Goal: Information Seeking & Learning: Learn about a topic

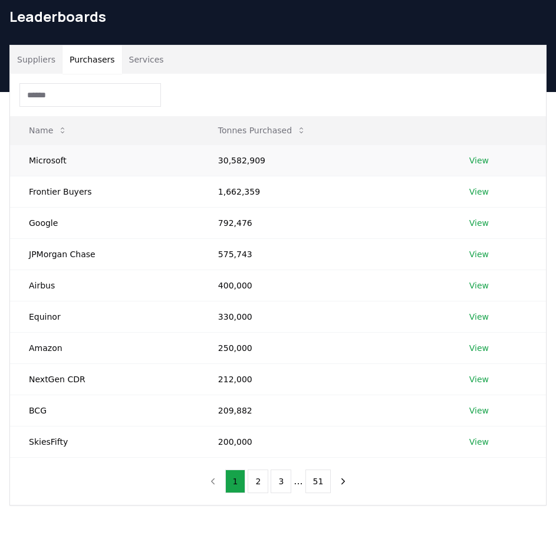
scroll to position [59, 0]
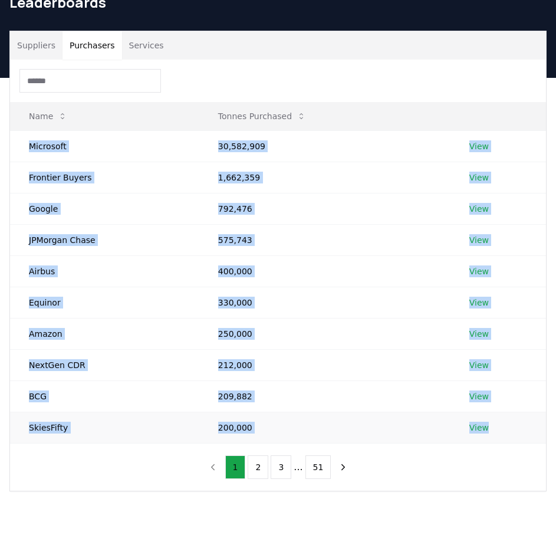
drag, startPoint x: 29, startPoint y: 144, endPoint x: 495, endPoint y: 429, distance: 545.3
click at [496, 429] on tbody "Microsoft 30,582,909 View Frontier Buyers 1,662,359 View Google 792,476 View JP…" at bounding box center [278, 286] width 536 height 312
copy tbody "Microsoft 30,582,909 View Frontier Buyers 1,662,359 View Google 792,476 View JP…"
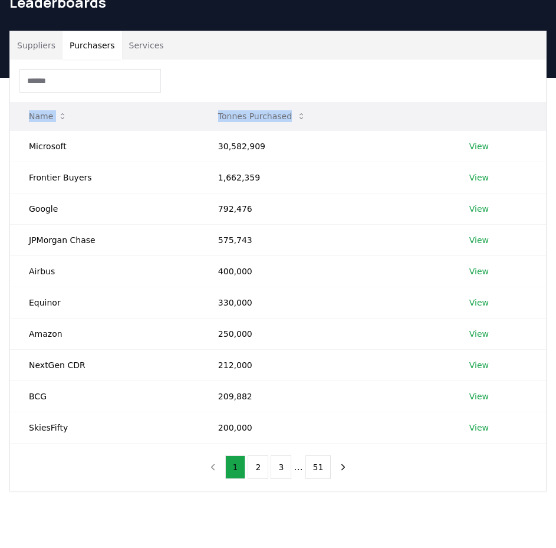
drag, startPoint x: 18, startPoint y: 107, endPoint x: 328, endPoint y: 121, distance: 311.0
click at [328, 121] on tr "Name Tonnes Purchased" at bounding box center [278, 116] width 536 height 28
copy tr "Name Tonnes Purchased"
click at [256, 463] on button "2" at bounding box center [258, 467] width 21 height 24
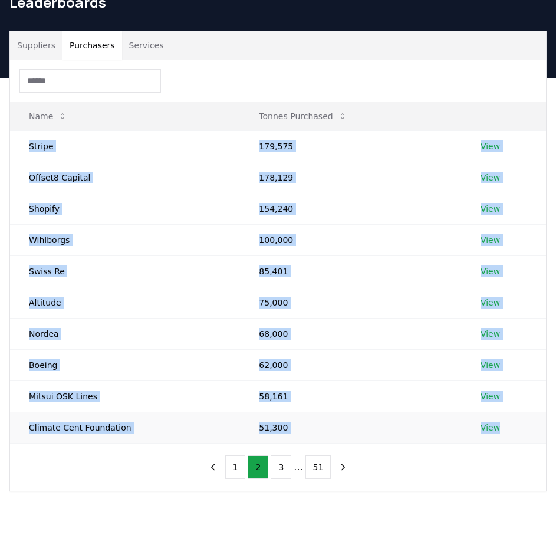
drag, startPoint x: 30, startPoint y: 143, endPoint x: 510, endPoint y: 428, distance: 558.4
click at [510, 428] on tbody "Stripe 179,575 View Offset8 Capital 178,129 View Shopify 154,240 View Wihlborgs…" at bounding box center [278, 286] width 536 height 312
copy tbody "Stripe 179,575 View Offset8 Capital 178,129 View Shopify 154,240 View Wihlborgs…"
click at [288, 469] on button "3" at bounding box center [281, 467] width 21 height 24
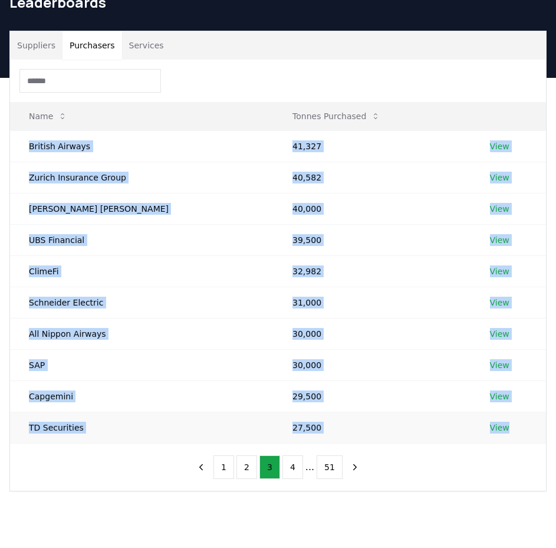
drag, startPoint x: 30, startPoint y: 144, endPoint x: 525, endPoint y: 437, distance: 575.1
click at [525, 437] on tbody "British Airways 41,327 View Zurich Insurance Group 40,582 View [PERSON_NAME] [P…" at bounding box center [278, 286] width 536 height 312
copy tbody "British Airways 41,327 View Zurich Insurance Group 40,582 View [PERSON_NAME] [P…"
click at [294, 467] on button "4" at bounding box center [292, 467] width 21 height 24
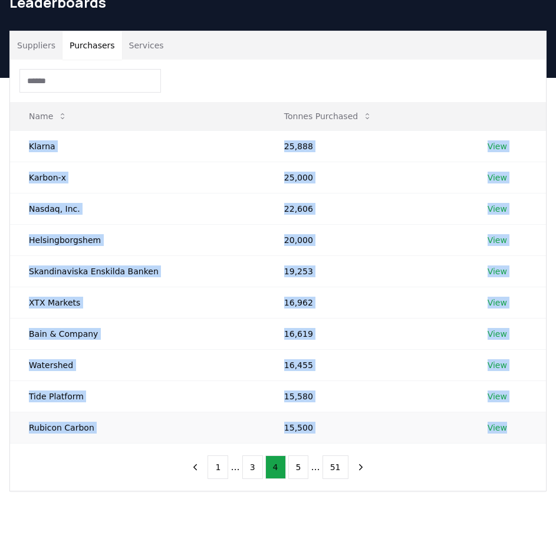
drag, startPoint x: 30, startPoint y: 146, endPoint x: 505, endPoint y: 424, distance: 550.6
click at [505, 424] on tbody "Klarna 25,888 View Karbon-x 25,000 View Nasdaq, Inc. 22,606 View [GEOGRAPHIC_DA…" at bounding box center [278, 286] width 536 height 312
copy tbody "Klarna 25,888 View Karbon-x 25,000 View Nasdaq, Inc. 22,606 View [GEOGRAPHIC_DA…"
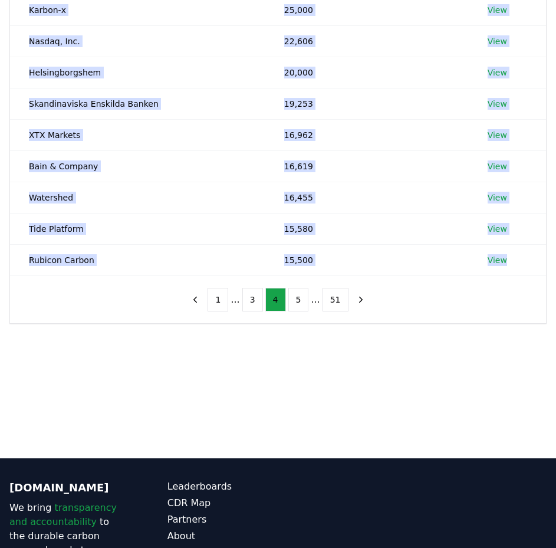
scroll to position [236, 0]
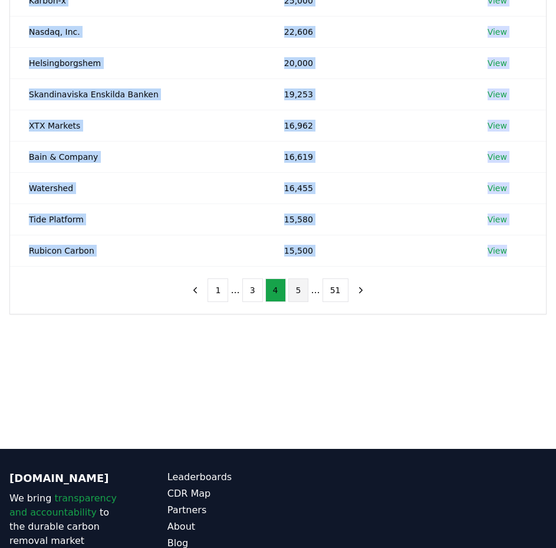
click at [302, 295] on button "5" at bounding box center [298, 290] width 21 height 24
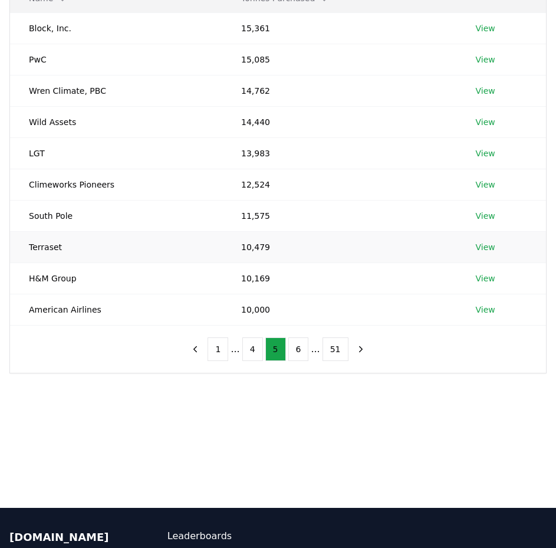
scroll to position [118, 0]
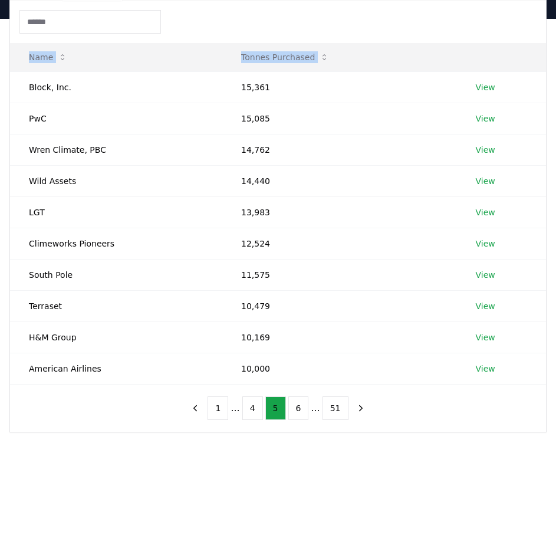
drag, startPoint x: 29, startPoint y: 85, endPoint x: 497, endPoint y: 385, distance: 556.4
click at [497, 385] on div "Name Tonnes Purchased Block, Inc. 15,361 View PwC 15,085 View [PERSON_NAME] Cli…" at bounding box center [278, 216] width 536 height 431
copy thead "Name Tonnes Purchased"
drag, startPoint x: 301, startPoint y: 406, endPoint x: 294, endPoint y: 393, distance: 14.8
click at [301, 406] on button "6" at bounding box center [298, 408] width 21 height 24
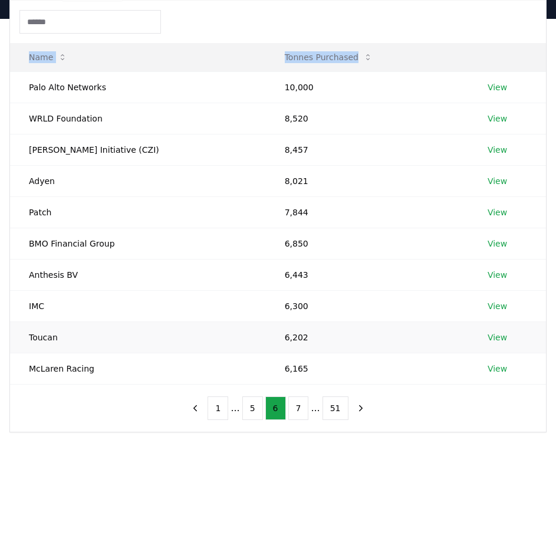
copy thead "Name Tonnes Purchased"
click at [296, 401] on button "7" at bounding box center [298, 408] width 21 height 24
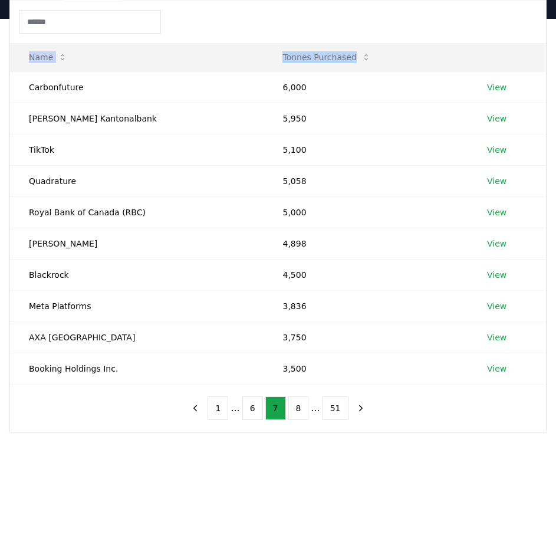
copy thead "Name Tonnes Purchased"
click at [298, 407] on button "8" at bounding box center [298, 408] width 21 height 24
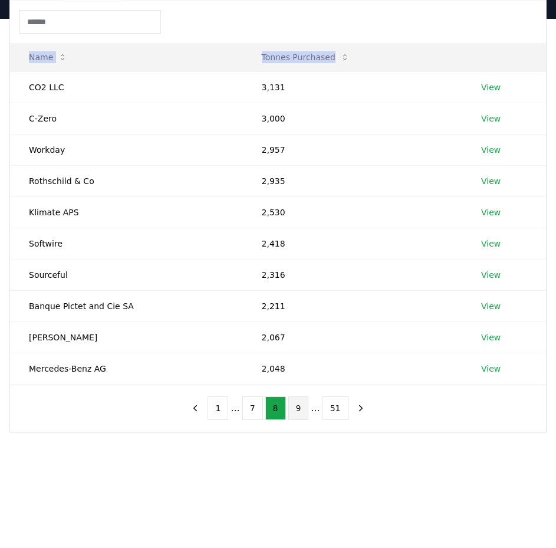
click at [304, 409] on button "9" at bounding box center [298, 408] width 21 height 24
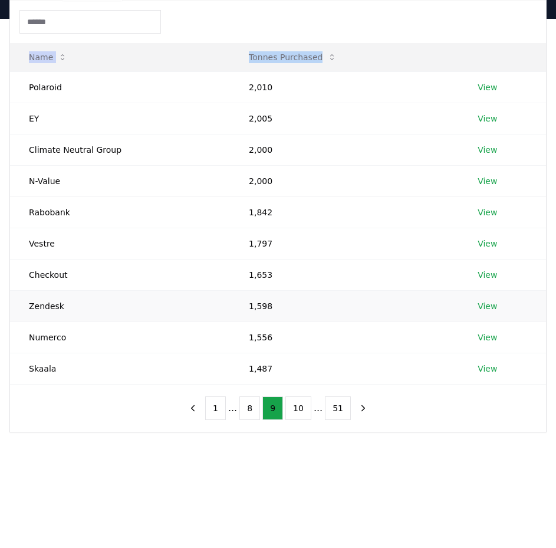
copy thead "Name Tonnes Purchased"
click at [301, 413] on button "10" at bounding box center [298, 408] width 26 height 24
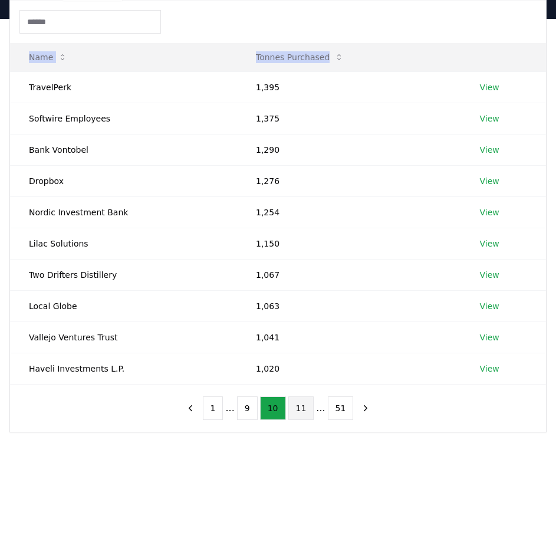
click at [300, 402] on button "11" at bounding box center [301, 408] width 26 height 24
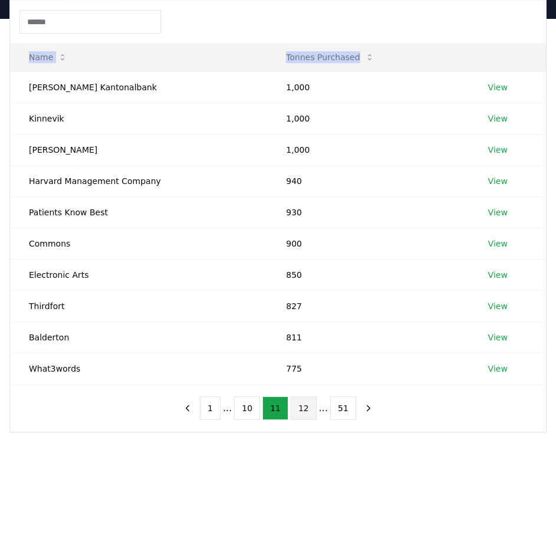
click at [297, 407] on button "12" at bounding box center [304, 408] width 26 height 24
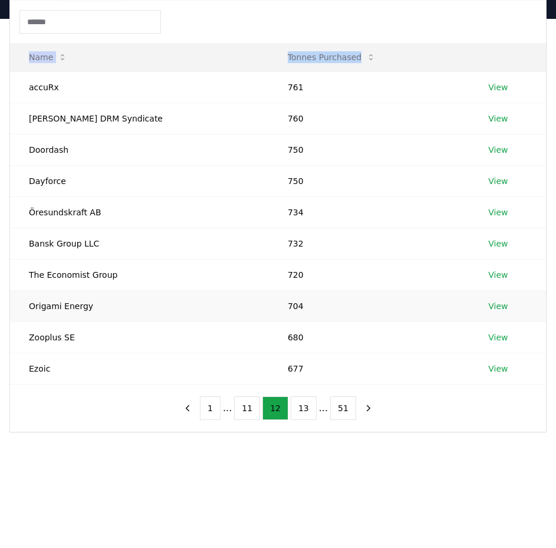
copy thead "Name Tonnes Purchased"
click at [302, 403] on button "13" at bounding box center [304, 408] width 26 height 24
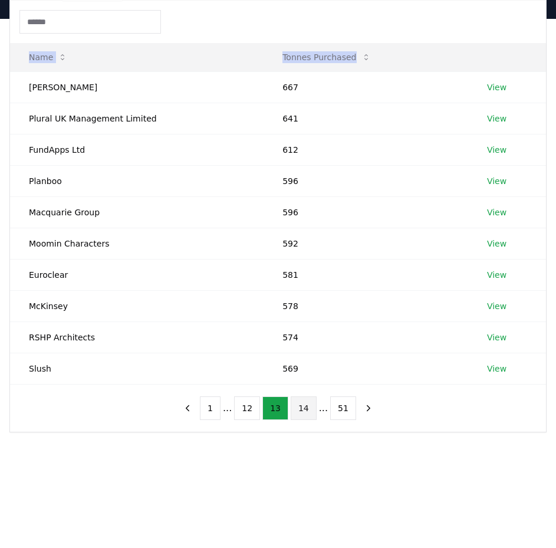
click at [302, 414] on button "14" at bounding box center [304, 408] width 26 height 24
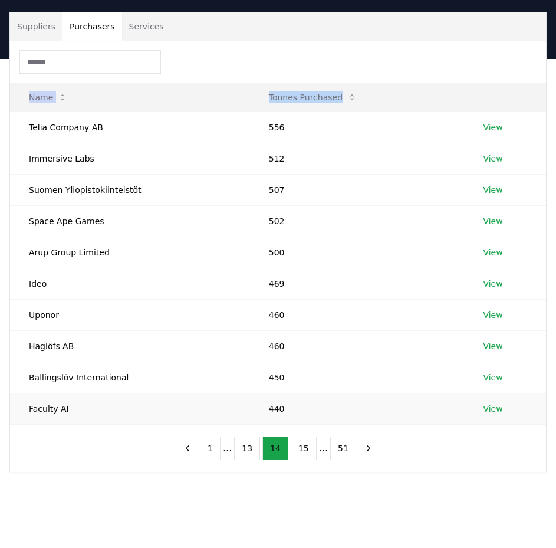
scroll to position [59, 0]
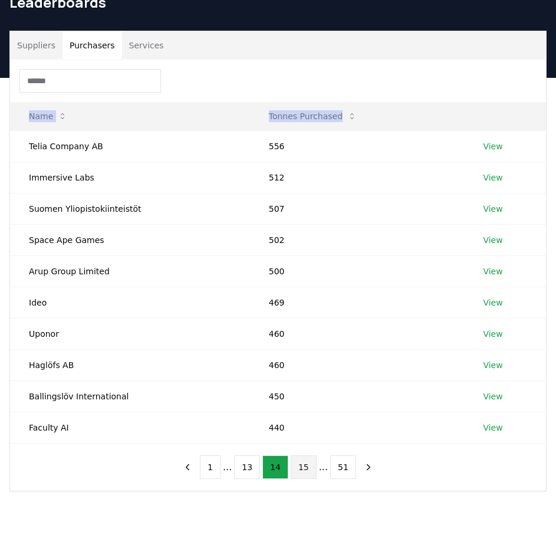
click at [300, 470] on button "15" at bounding box center [304, 467] width 26 height 24
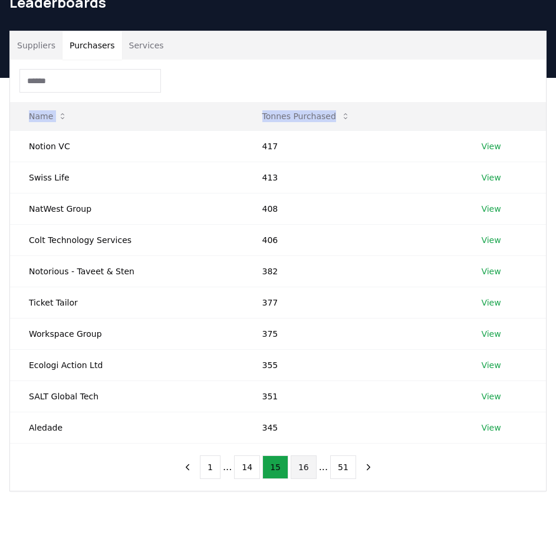
click at [307, 463] on button "16" at bounding box center [304, 467] width 26 height 24
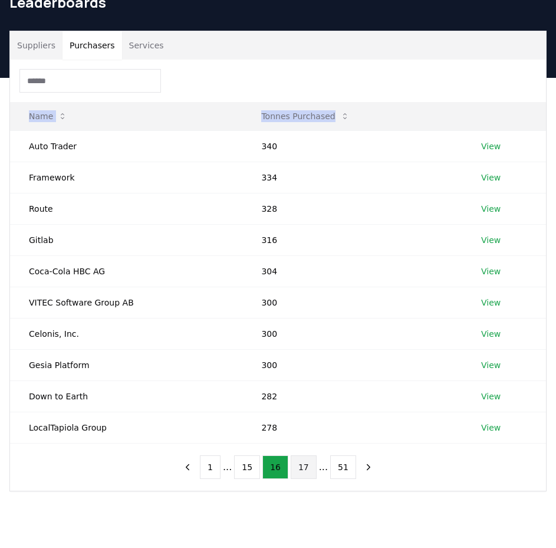
click at [307, 466] on button "17" at bounding box center [304, 467] width 26 height 24
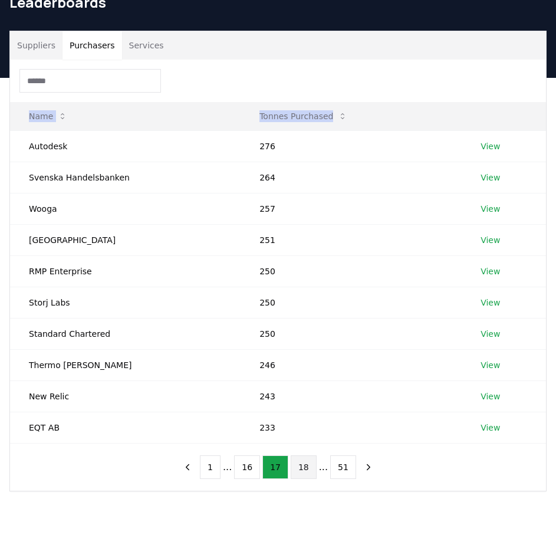
click at [295, 463] on button "18" at bounding box center [304, 467] width 26 height 24
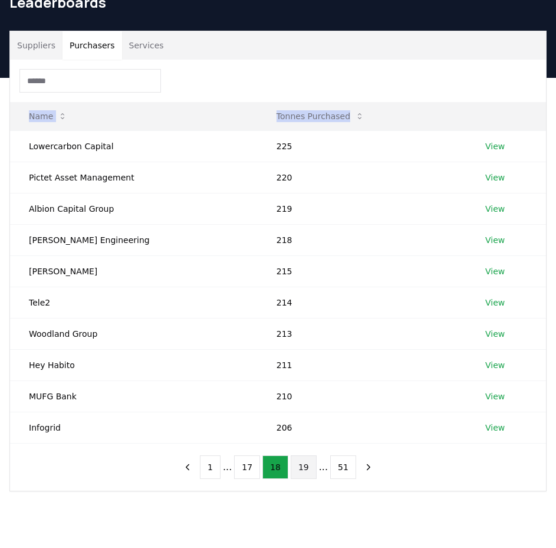
click at [308, 463] on button "19" at bounding box center [304, 467] width 26 height 24
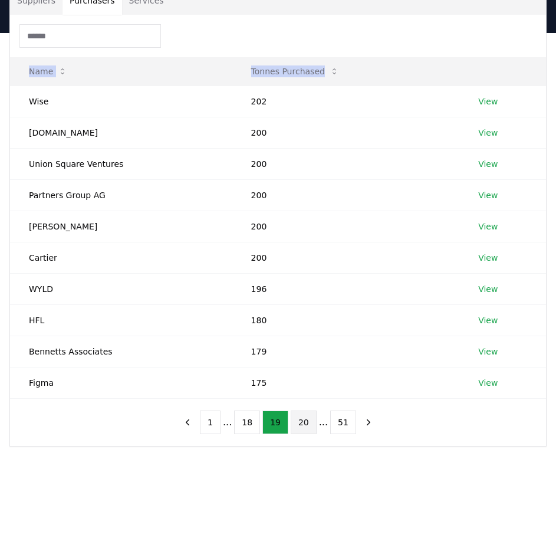
scroll to position [118, 0]
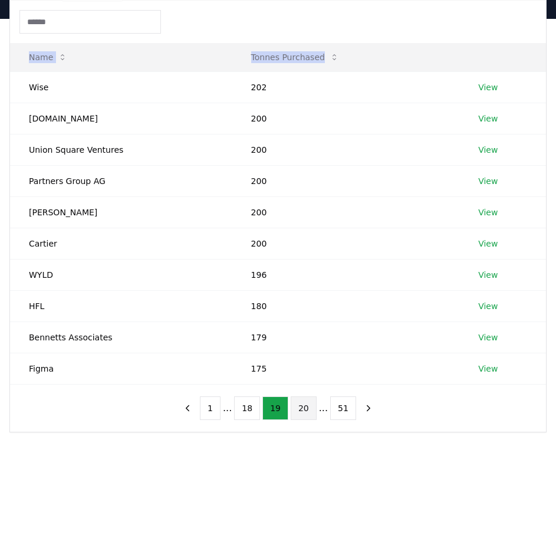
click at [305, 408] on button "20" at bounding box center [304, 408] width 26 height 24
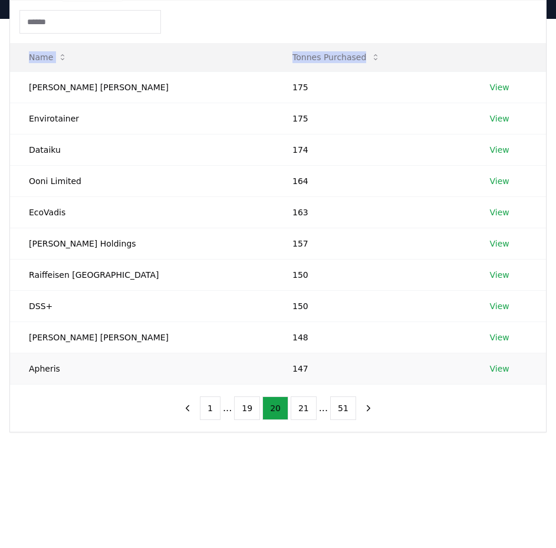
scroll to position [177, 0]
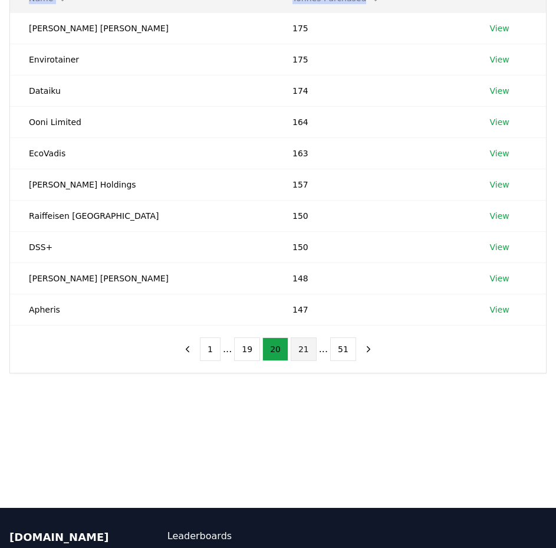
click at [305, 348] on button "21" at bounding box center [304, 349] width 26 height 24
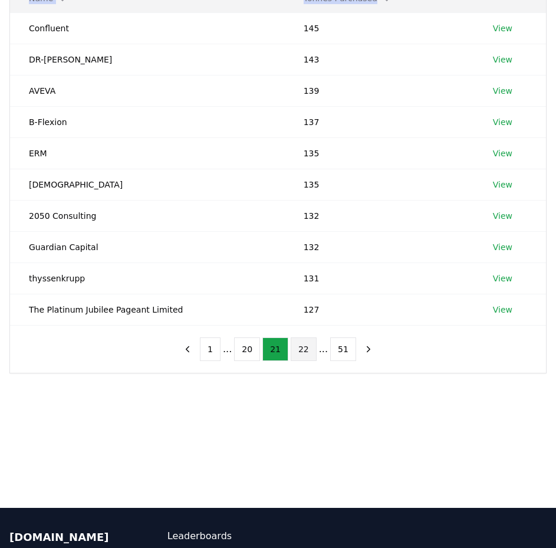
click at [297, 350] on button "22" at bounding box center [304, 349] width 26 height 24
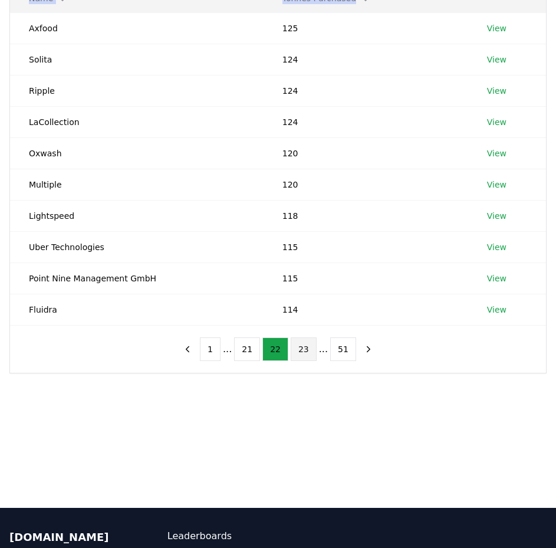
click at [304, 350] on button "23" at bounding box center [304, 349] width 26 height 24
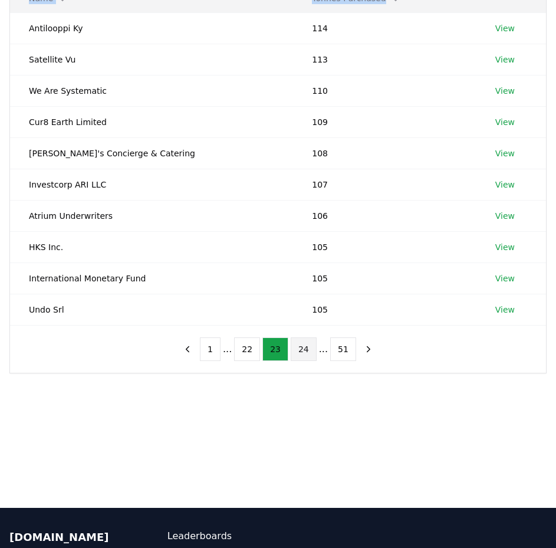
click at [309, 352] on button "24" at bounding box center [304, 349] width 26 height 24
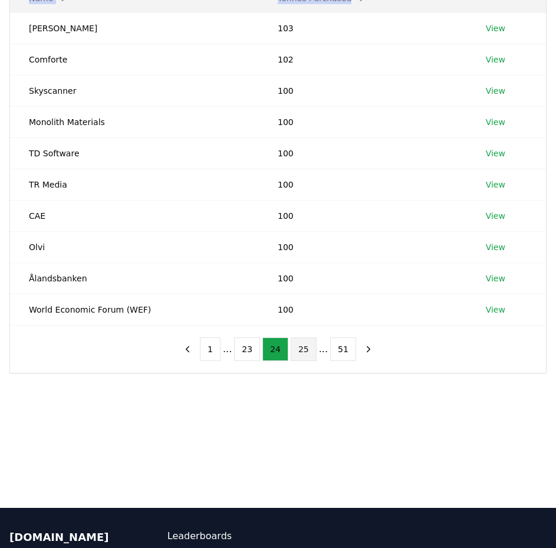
click at [304, 348] on button "25" at bounding box center [304, 349] width 26 height 24
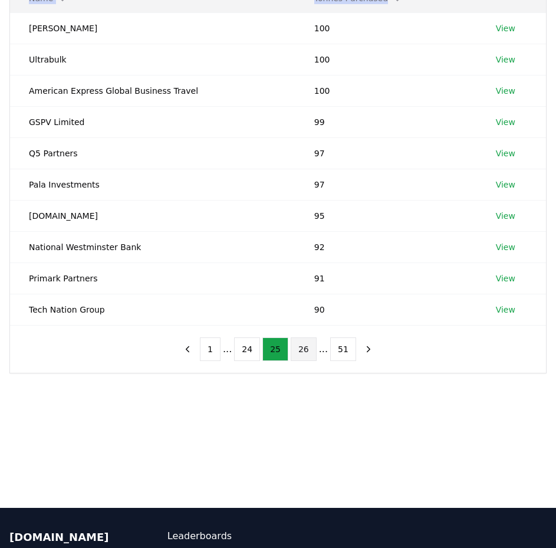
click at [303, 351] on button "26" at bounding box center [304, 349] width 26 height 24
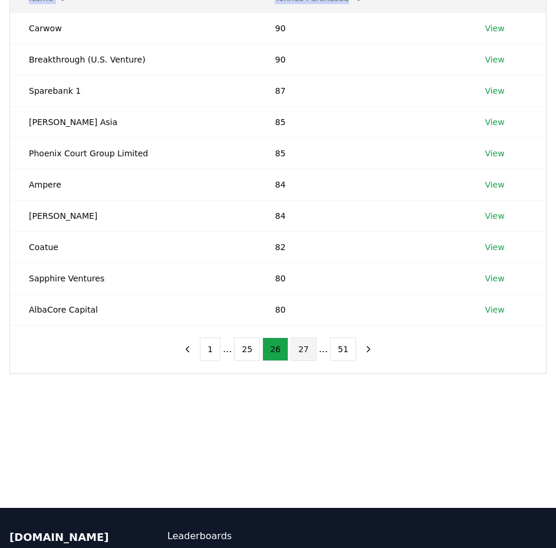
click at [309, 352] on button "27" at bounding box center [304, 349] width 26 height 24
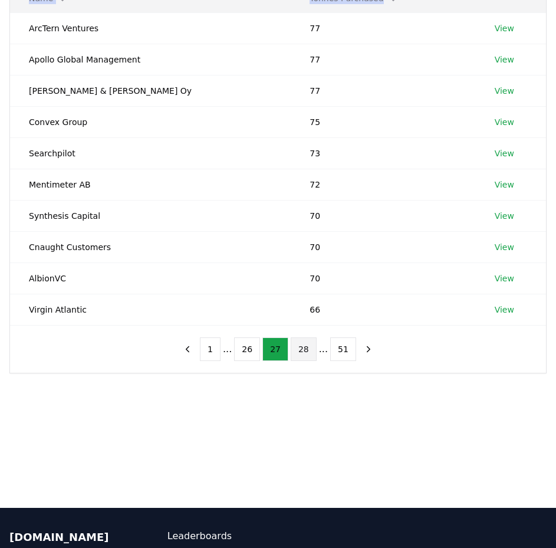
click at [306, 349] on button "28" at bounding box center [304, 349] width 26 height 24
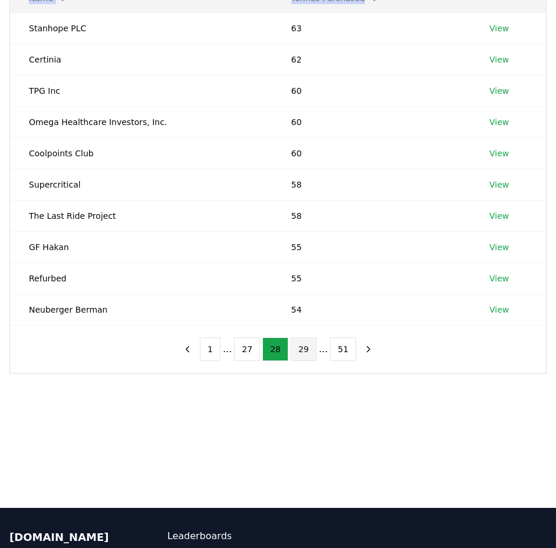
click at [303, 354] on button "29" at bounding box center [304, 349] width 26 height 24
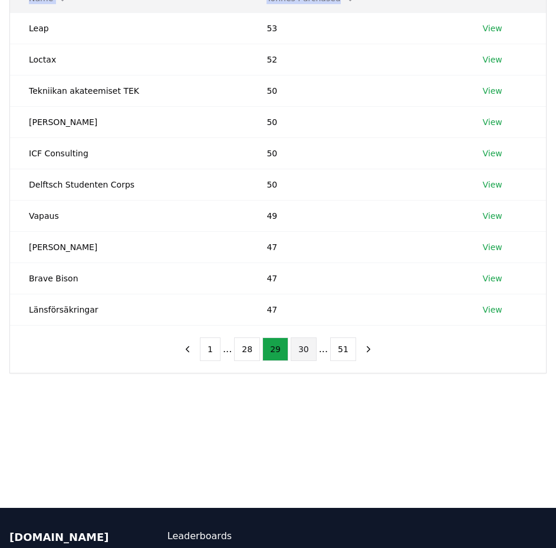
click at [301, 351] on button "30" at bounding box center [304, 349] width 26 height 24
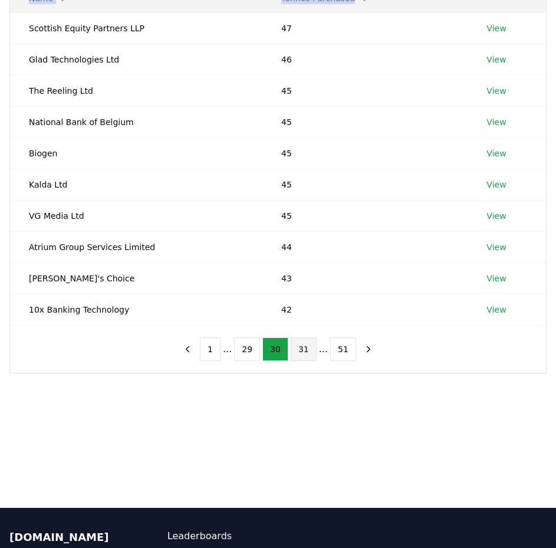
click at [307, 351] on button "31" at bounding box center [304, 349] width 26 height 24
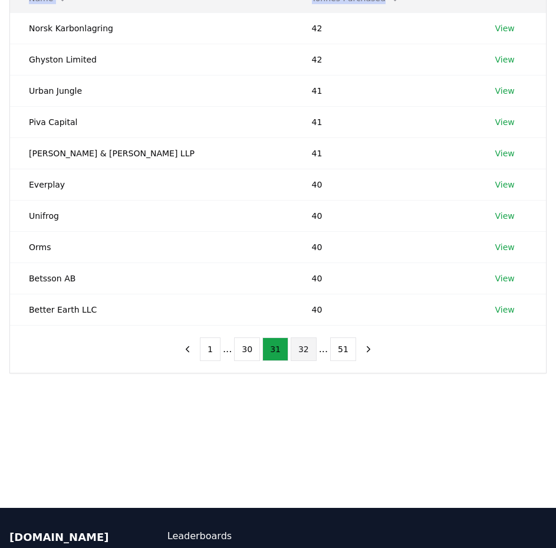
click at [303, 346] on button "32" at bounding box center [304, 349] width 26 height 24
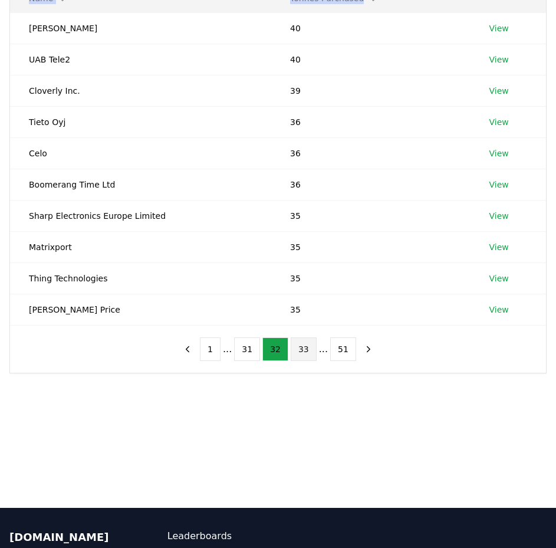
click at [298, 354] on button "33" at bounding box center [304, 349] width 26 height 24
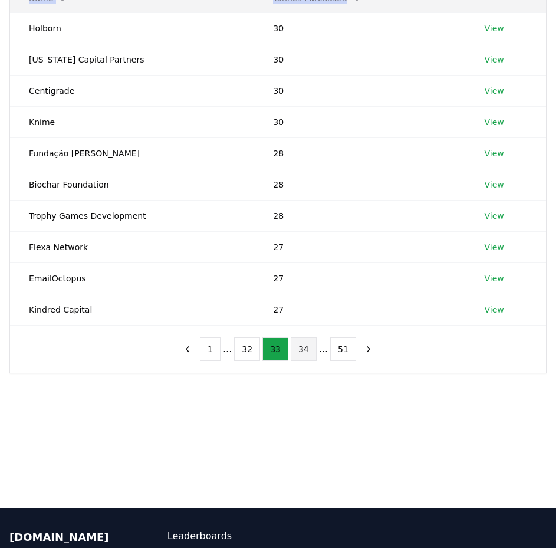
click at [311, 348] on button "34" at bounding box center [304, 349] width 26 height 24
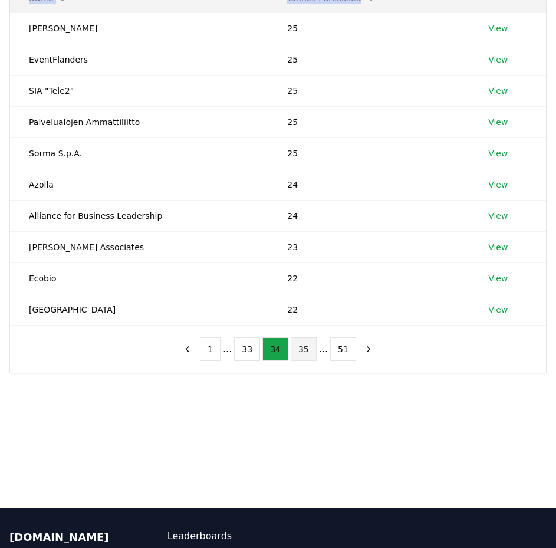
click at [314, 352] on button "35" at bounding box center [304, 349] width 26 height 24
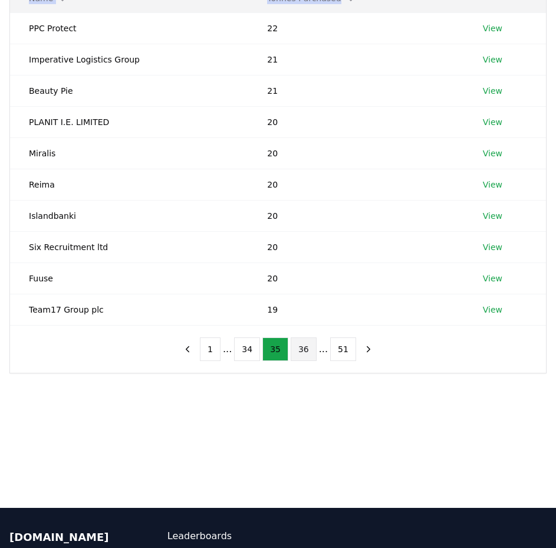
click at [305, 344] on button "36" at bounding box center [304, 349] width 26 height 24
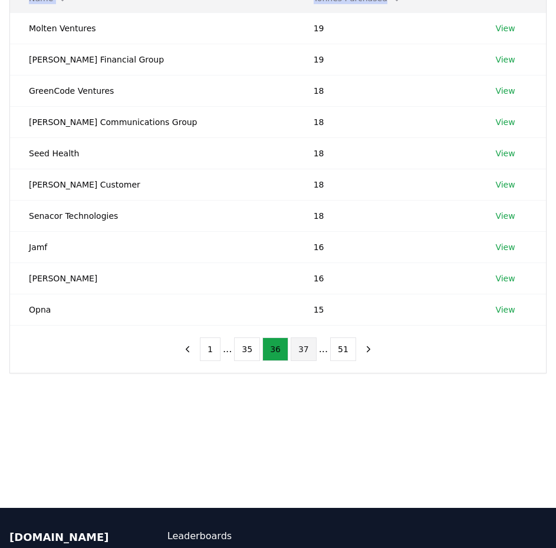
click at [307, 345] on button "37" at bounding box center [304, 349] width 26 height 24
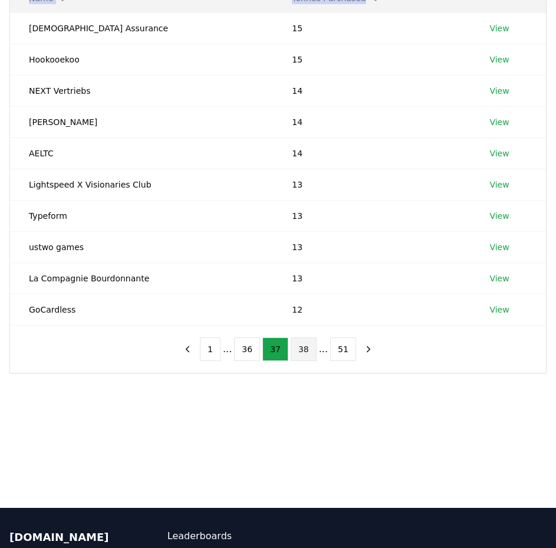
click at [295, 342] on button "38" at bounding box center [304, 349] width 26 height 24
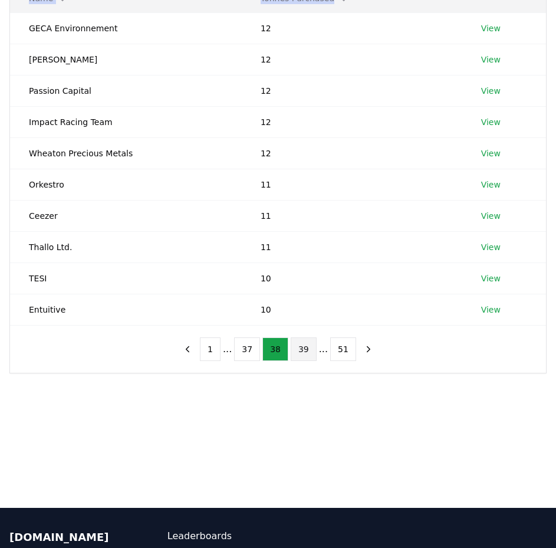
click at [297, 345] on button "39" at bounding box center [304, 349] width 26 height 24
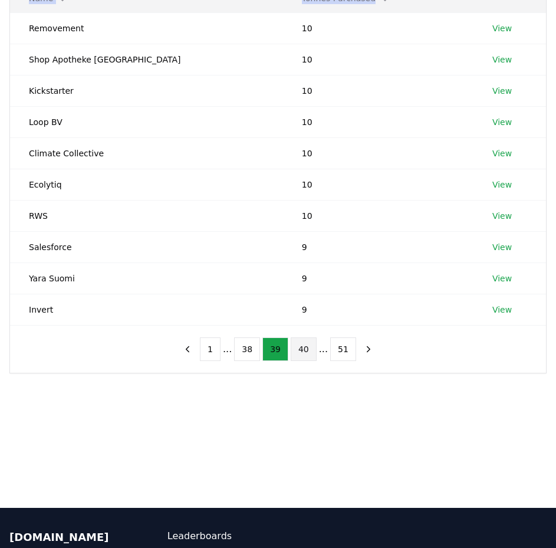
click at [301, 350] on button "40" at bounding box center [304, 349] width 26 height 24
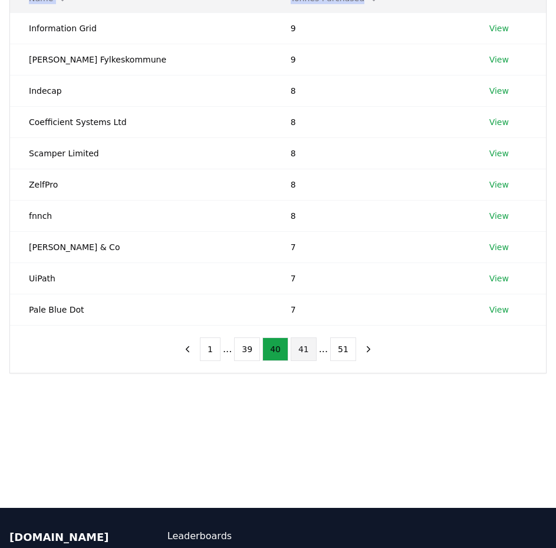
click at [305, 348] on button "41" at bounding box center [304, 349] width 26 height 24
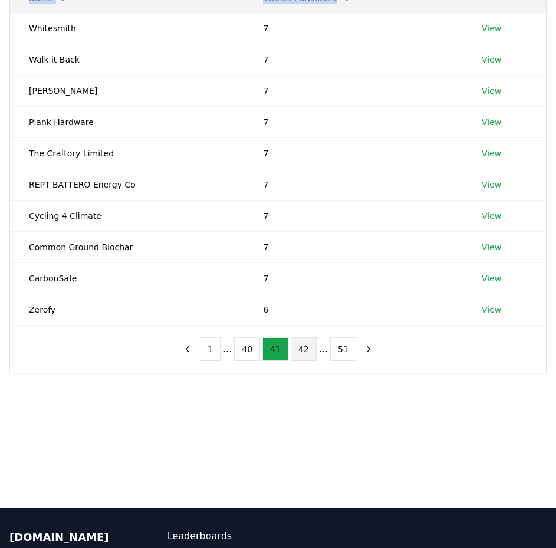
click at [301, 347] on button "42" at bounding box center [304, 349] width 26 height 24
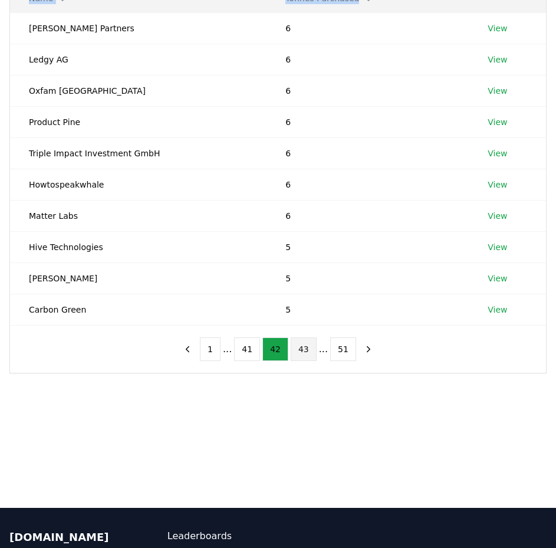
click at [311, 349] on button "43" at bounding box center [304, 349] width 26 height 24
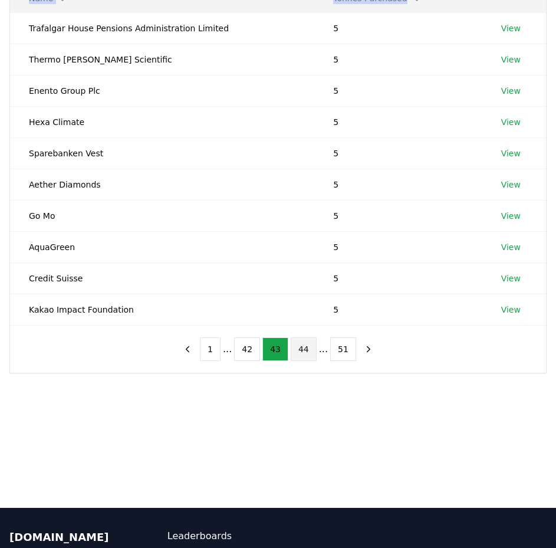
click at [295, 351] on button "44" at bounding box center [304, 349] width 26 height 24
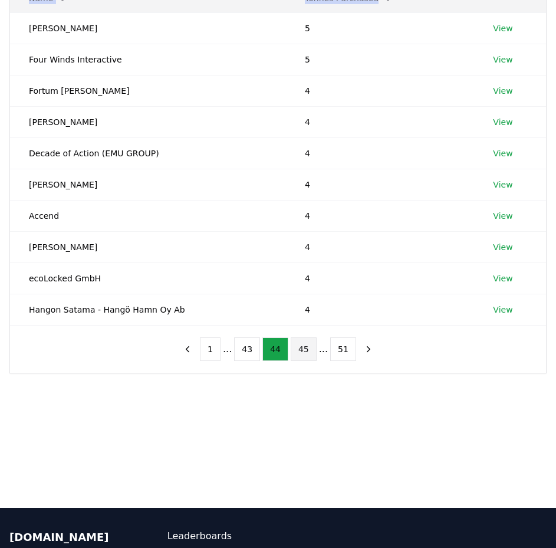
click at [300, 354] on button "45" at bounding box center [304, 349] width 26 height 24
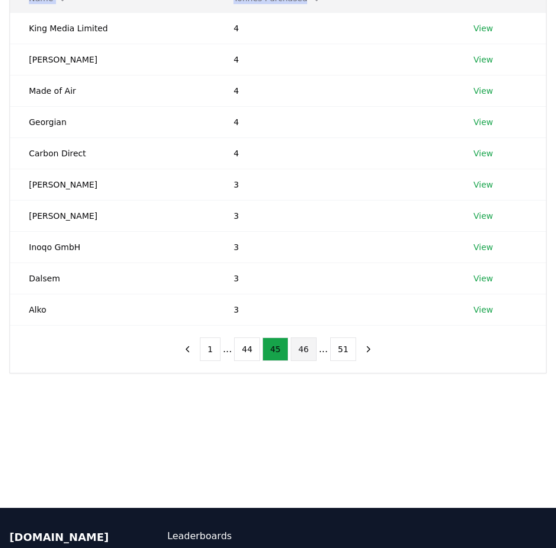
click at [303, 350] on button "46" at bounding box center [304, 349] width 26 height 24
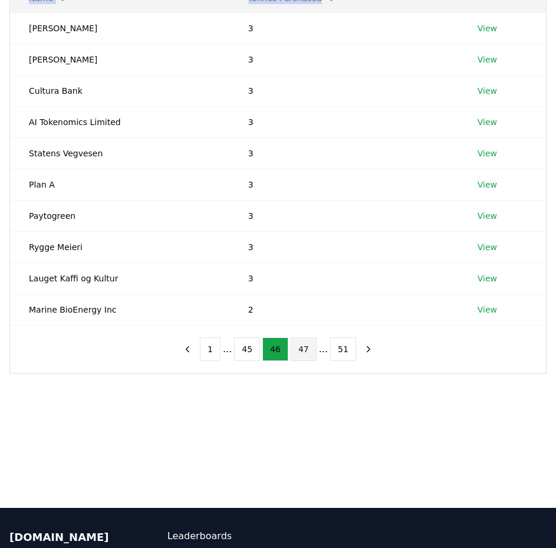
click at [307, 350] on button "47" at bounding box center [304, 349] width 26 height 24
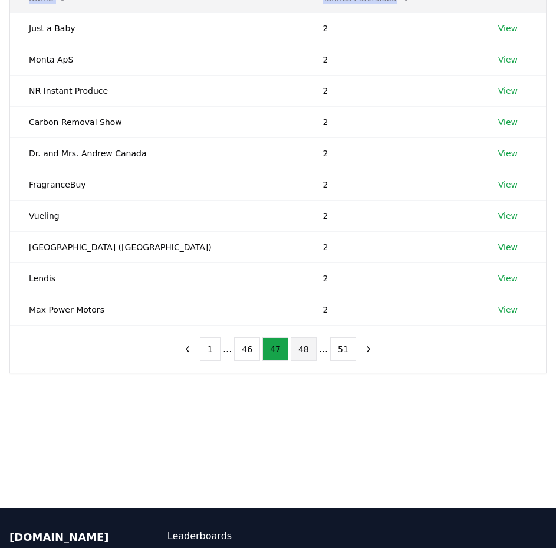
click at [296, 353] on button "48" at bounding box center [304, 349] width 26 height 24
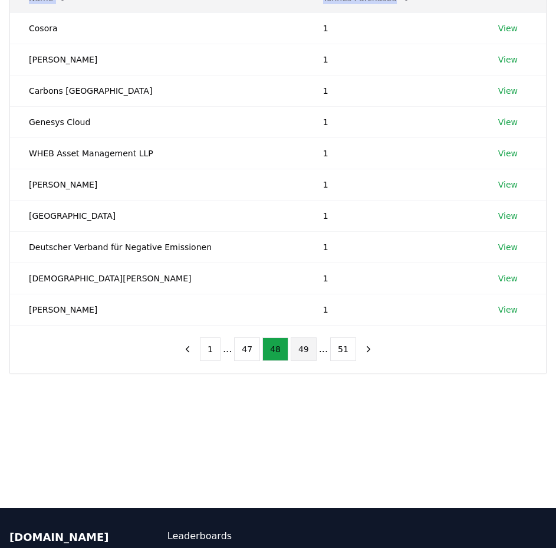
click at [302, 348] on button "49" at bounding box center [304, 349] width 26 height 24
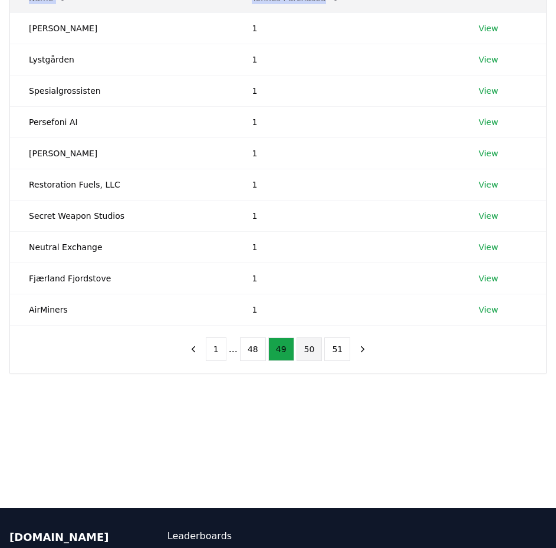
click at [302, 351] on button "50" at bounding box center [309, 349] width 26 height 24
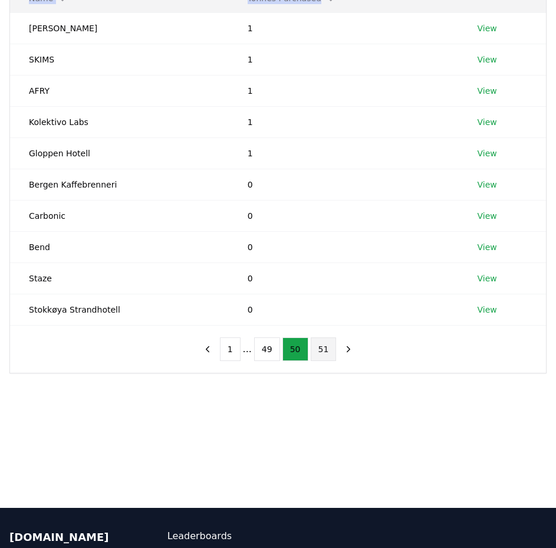
click at [318, 347] on button "51" at bounding box center [324, 349] width 26 height 24
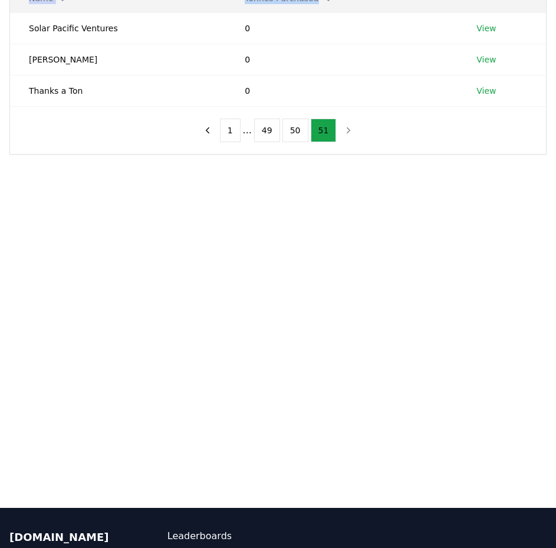
scroll to position [59, 0]
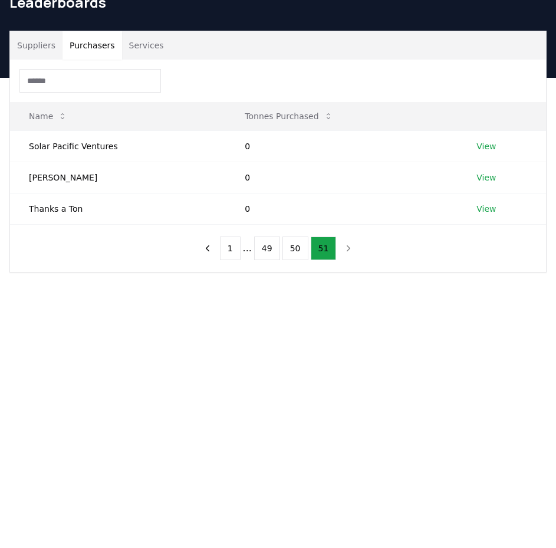
click at [318, 342] on main "Suppliers Purchasers Services Name Tonnes Purchased Solar Pacific Ventures 0 Vi…" at bounding box center [278, 352] width 556 height 548
click at [228, 246] on button "1" at bounding box center [230, 248] width 21 height 24
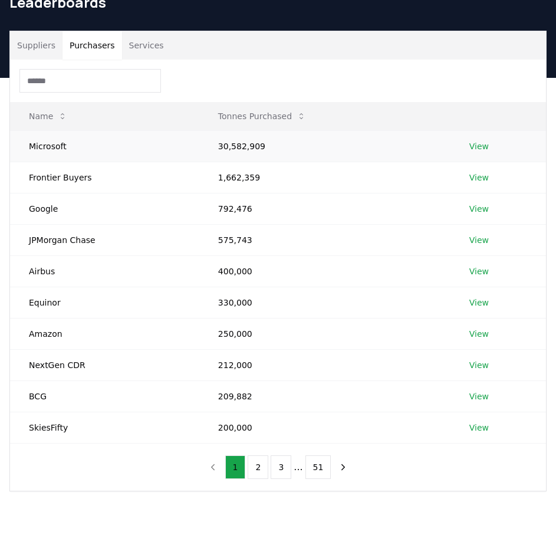
click at [479, 145] on link "View" at bounding box center [478, 146] width 19 height 12
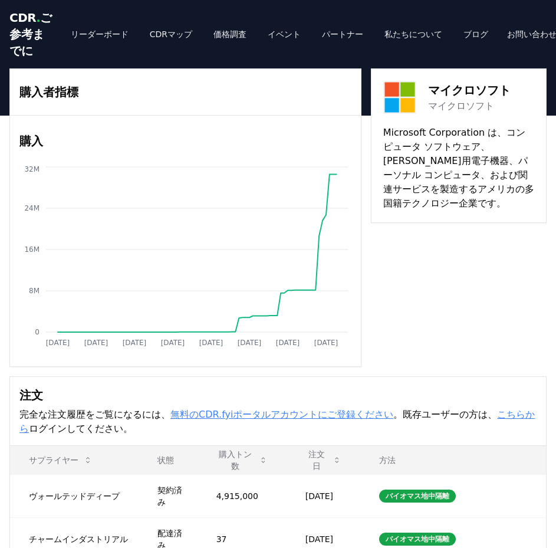
click at [431, 233] on div "購入者指標 購入 Jan 2019 Dec 2019 Nov 2020 Oct 2021 Sep 2022 Aug 2023 Jul 2024 Jun 202…" at bounding box center [277, 217] width 537 height 298
click at [442, 305] on div "購入者指標 購入 Jan 2019 Dec 2019 Nov 2020 Oct 2021 Sep 2022 Aug 2023 Jul 2024 Jun 202…" at bounding box center [277, 217] width 537 height 298
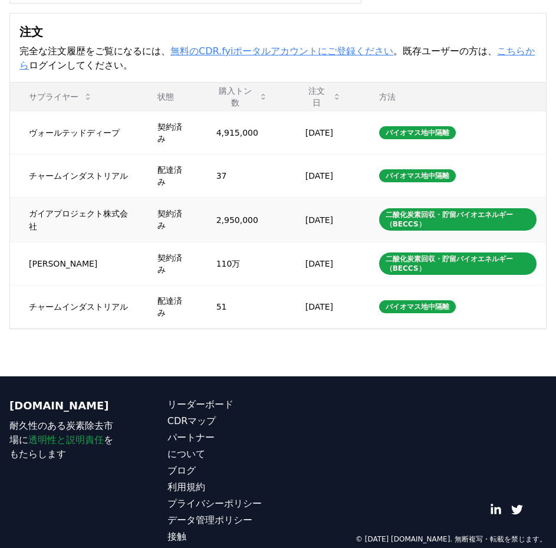
scroll to position [393, 0]
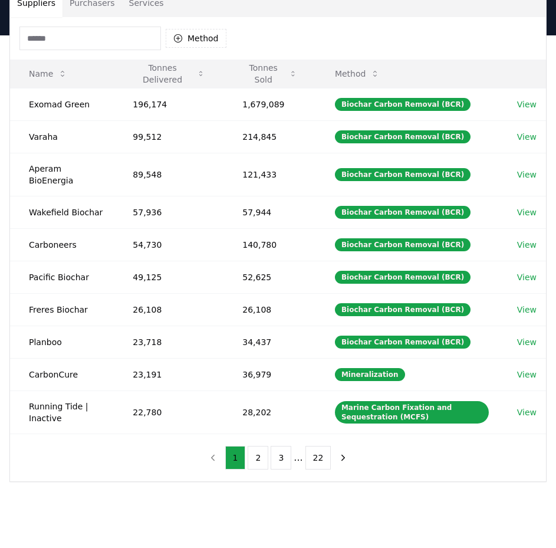
scroll to position [101, 0]
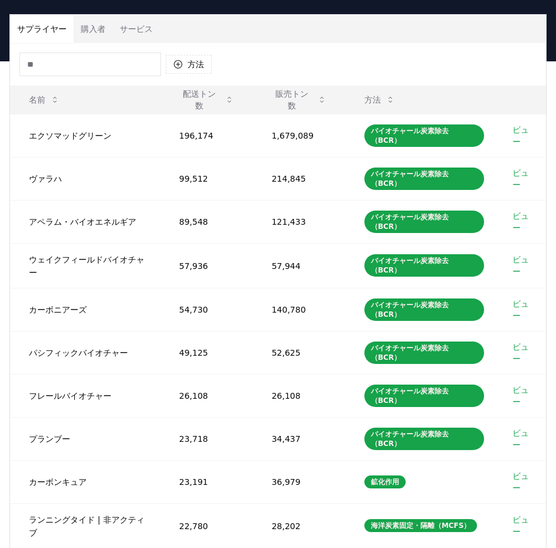
click at [88, 43] on button "購入者" at bounding box center [93, 29] width 39 height 28
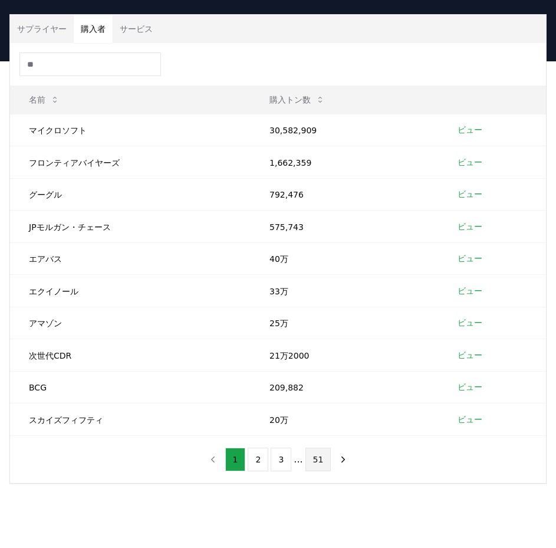
click at [317, 464] on font "51" at bounding box center [318, 458] width 11 height 9
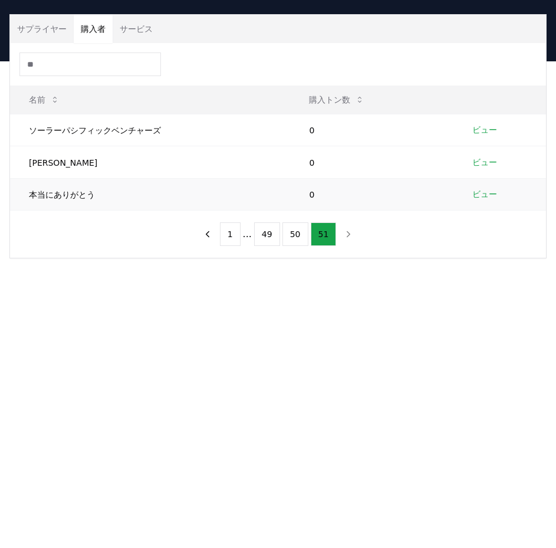
drag, startPoint x: 445, startPoint y: 313, endPoint x: 452, endPoint y: 218, distance: 95.2
click at [445, 305] on div "サプライヤー 購入者 サービス 名前 購入トン数 ソーラーパシフィックベンチャーズ 0 ビュー JJグリーンハル 0 ビュー 本当にありがとう 0 ビュー 1…" at bounding box center [278, 183] width 556 height 244
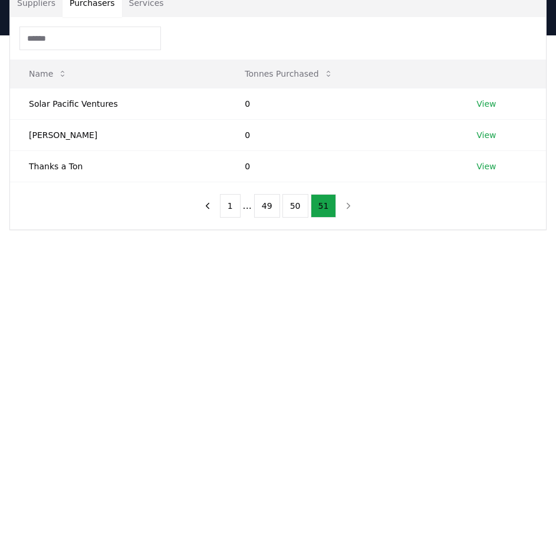
scroll to position [59, 0]
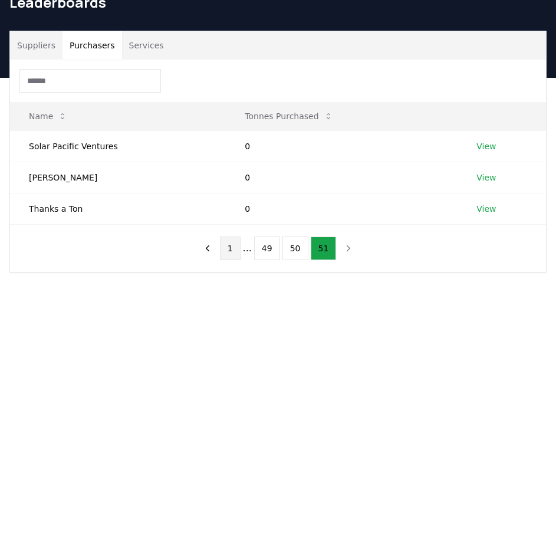
click at [234, 251] on button "1" at bounding box center [230, 248] width 21 height 24
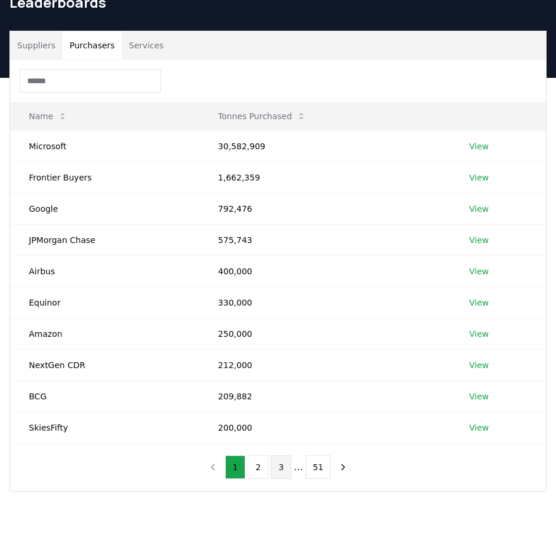
click at [286, 466] on button "3" at bounding box center [281, 467] width 21 height 24
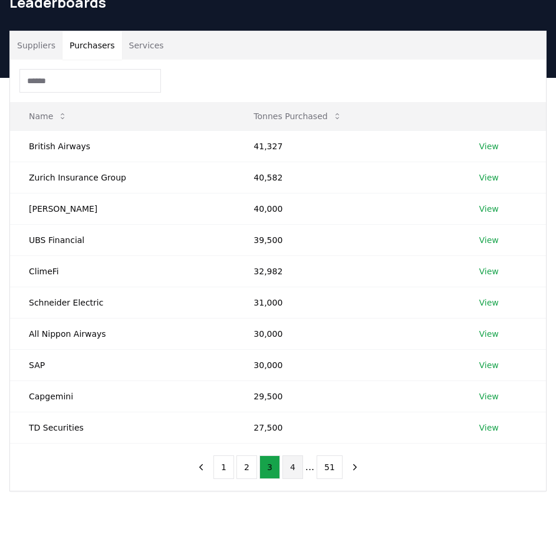
click at [292, 469] on button "4" at bounding box center [292, 467] width 21 height 24
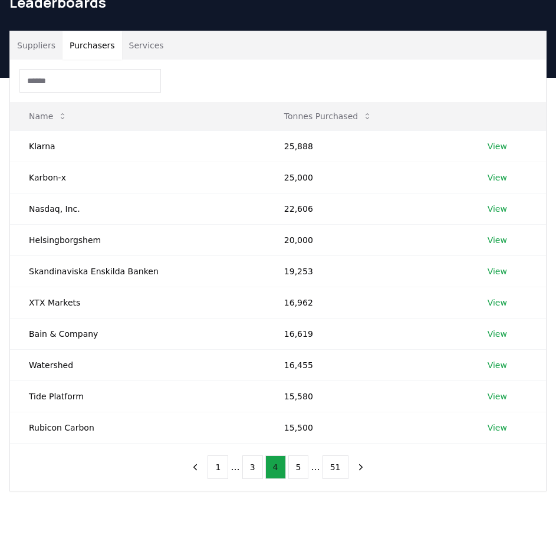
click at [292, 469] on button "5" at bounding box center [298, 467] width 21 height 24
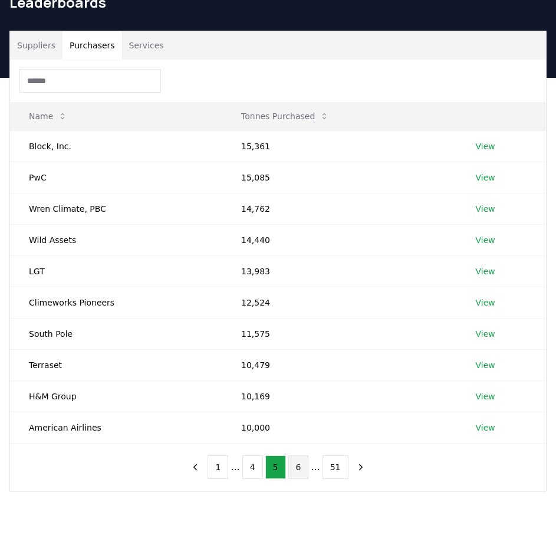
click at [298, 472] on button "6" at bounding box center [298, 467] width 21 height 24
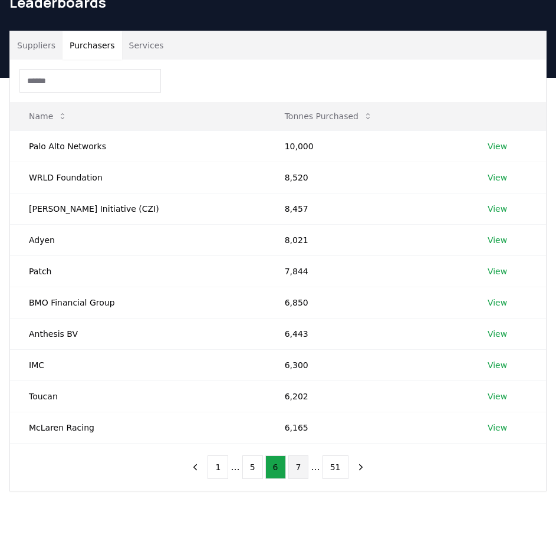
click at [294, 464] on button "7" at bounding box center [298, 467] width 21 height 24
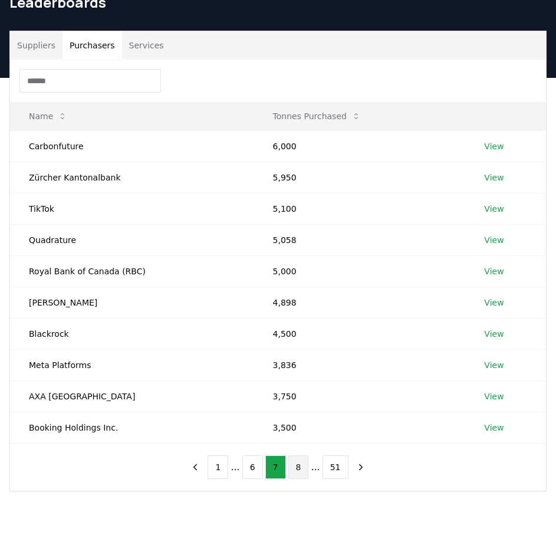
click at [303, 469] on button "8" at bounding box center [298, 467] width 21 height 24
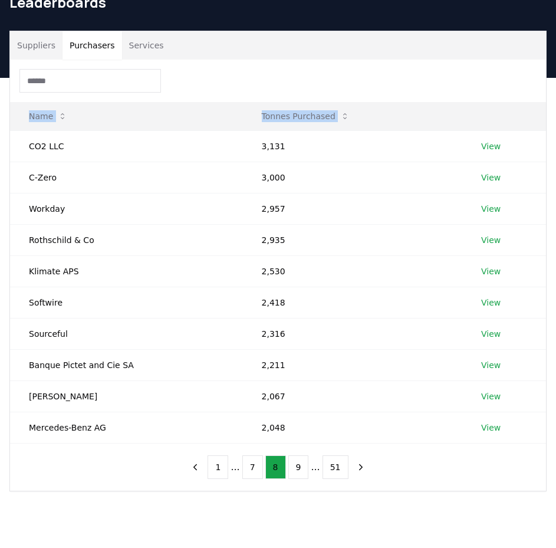
drag, startPoint x: 27, startPoint y: 141, endPoint x: 495, endPoint y: 447, distance: 558.8
click at [495, 447] on div "Name Tonnes Purchased CO2 LLC 3,131 View C-Zero 3,000 View Workday 2,957 View R…" at bounding box center [278, 275] width 536 height 431
copy thead "Name Tonnes Purchased"
click at [304, 468] on button "9" at bounding box center [298, 467] width 21 height 24
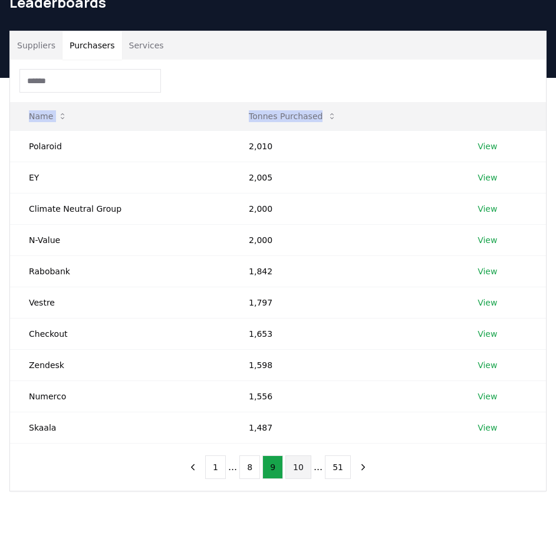
click at [307, 465] on button "10" at bounding box center [298, 467] width 26 height 24
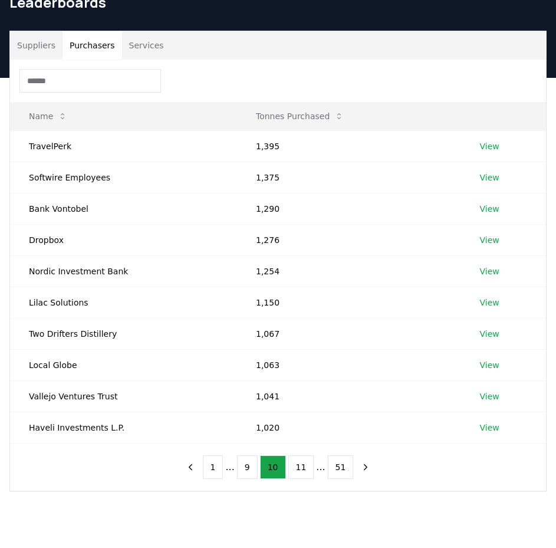
click at [268, 80] on div at bounding box center [278, 81] width 536 height 42
